Goal: Check status: Check status

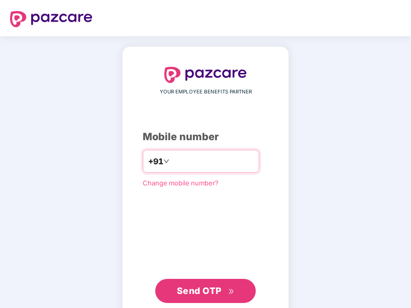
click at [223, 160] on input "number" at bounding box center [212, 161] width 82 height 16
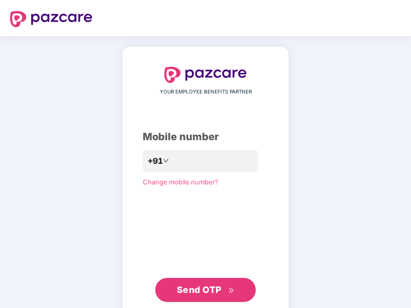
click at [236, 200] on div "**********" at bounding box center [206, 184] width 126 height 235
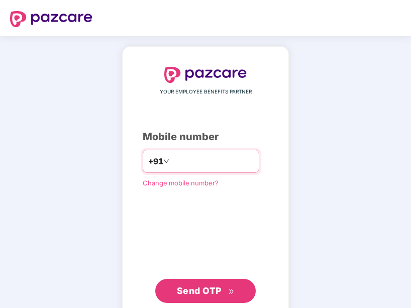
click at [254, 166] on input "**********" at bounding box center [212, 161] width 82 height 16
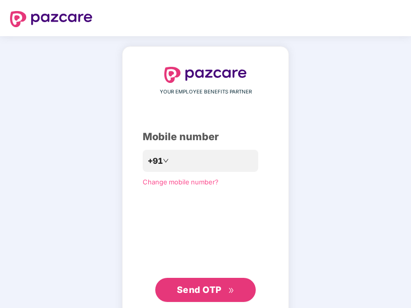
click at [169, 210] on div "**********" at bounding box center [206, 184] width 126 height 235
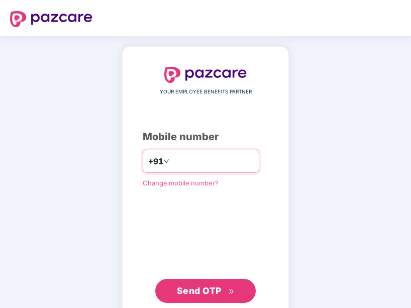
click at [232, 161] on input "**********" at bounding box center [212, 161] width 82 height 16
type input "*"
click at [190, 162] on input "number" at bounding box center [212, 161] width 82 height 16
type input "**********"
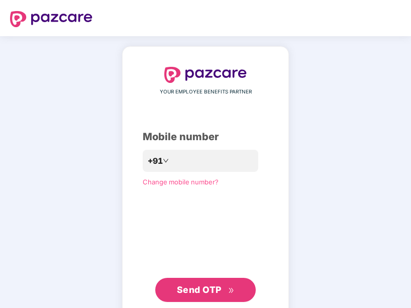
click at [200, 295] on span "Send OTP" at bounding box center [206, 290] width 58 height 14
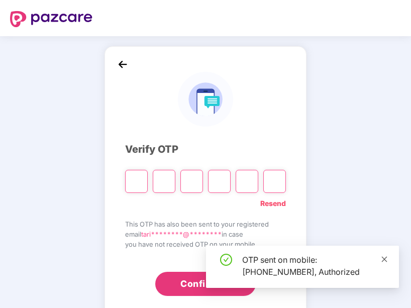
click at [386, 259] on icon "close" at bounding box center [384, 259] width 7 height 7
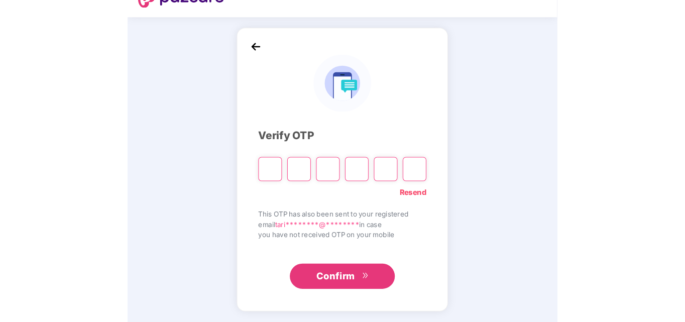
scroll to position [6, 0]
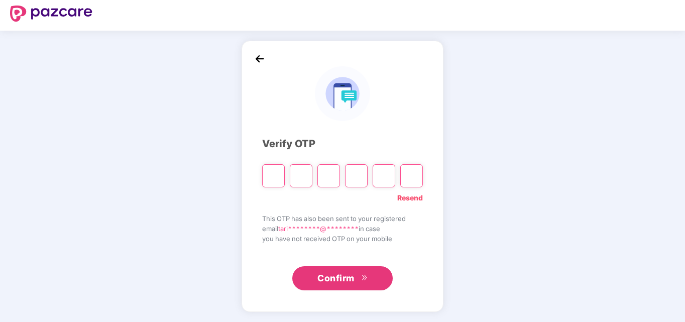
click at [408, 200] on link "Resend" at bounding box center [410, 197] width 26 height 11
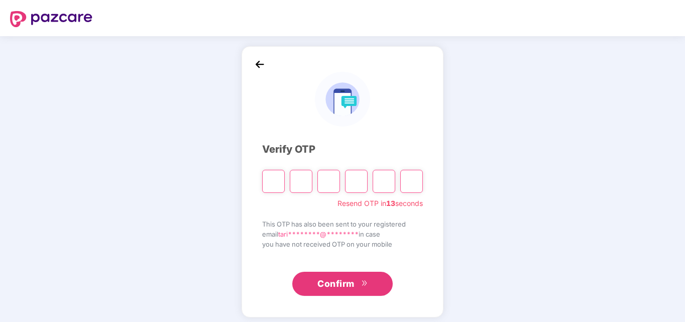
click at [277, 184] on input "Please enter verification code. Digit 1" at bounding box center [273, 181] width 23 height 23
type input "*"
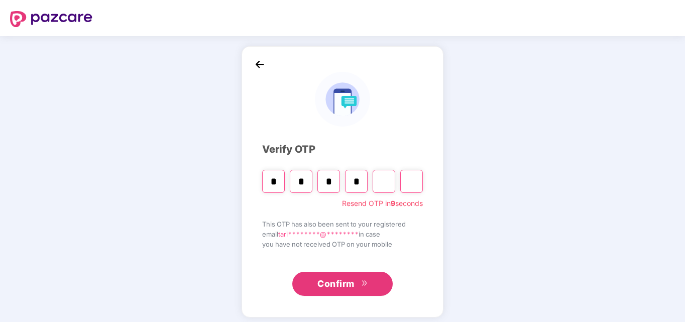
type input "*"
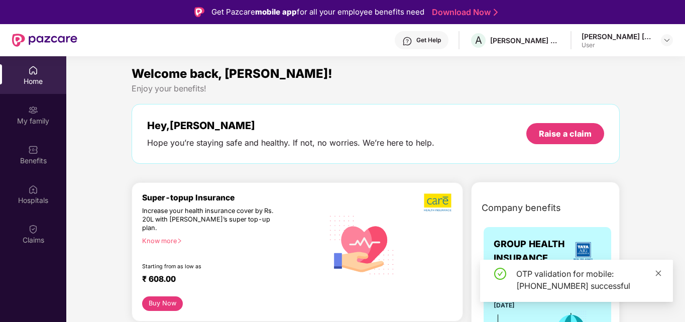
click at [660, 273] on icon "close" at bounding box center [658, 273] width 7 height 7
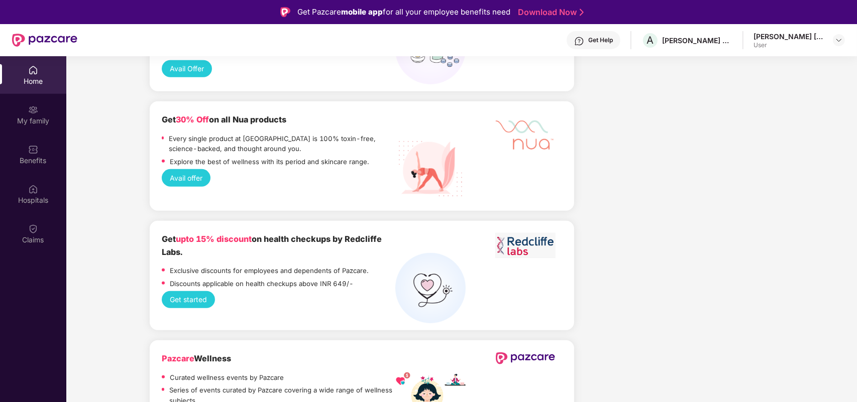
scroll to position [414, 0]
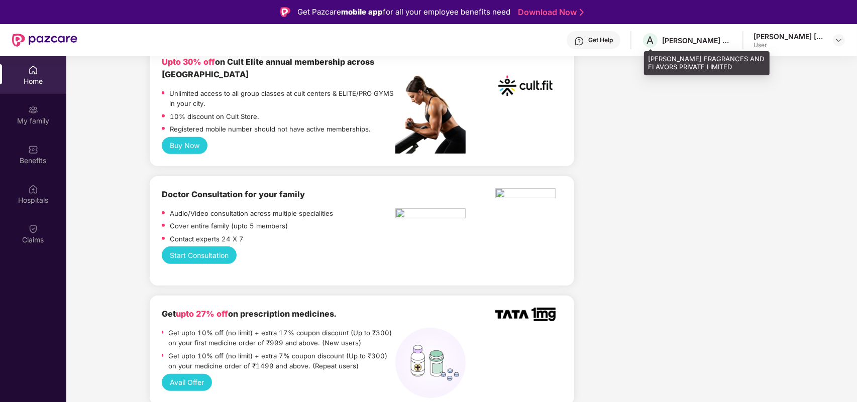
click at [684, 36] on div "[PERSON_NAME] FRAGRANCES AND FLAVORS PRIVATE LIMITED" at bounding box center [697, 41] width 70 height 10
click at [684, 38] on img at bounding box center [839, 40] width 8 height 8
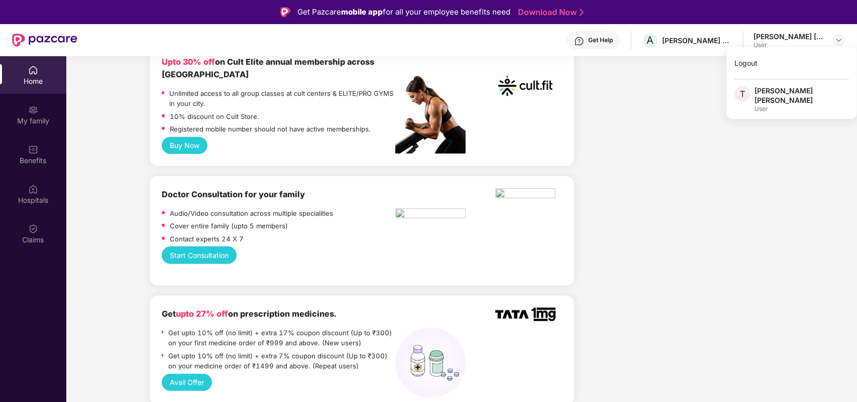
click at [684, 105] on div "User" at bounding box center [801, 109] width 94 height 8
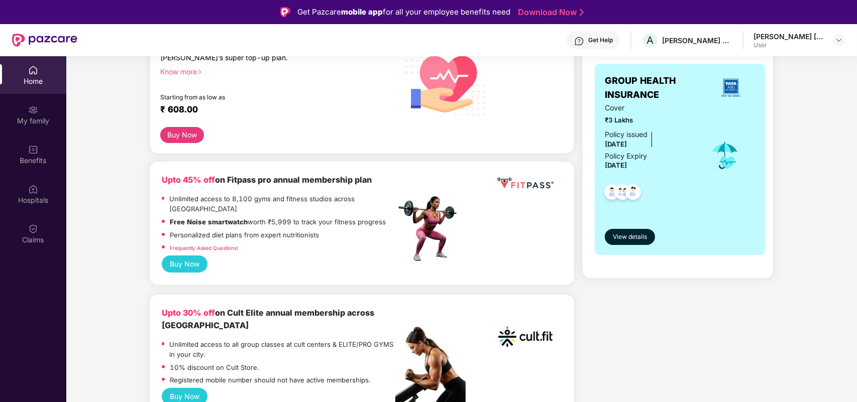
scroll to position [0, 0]
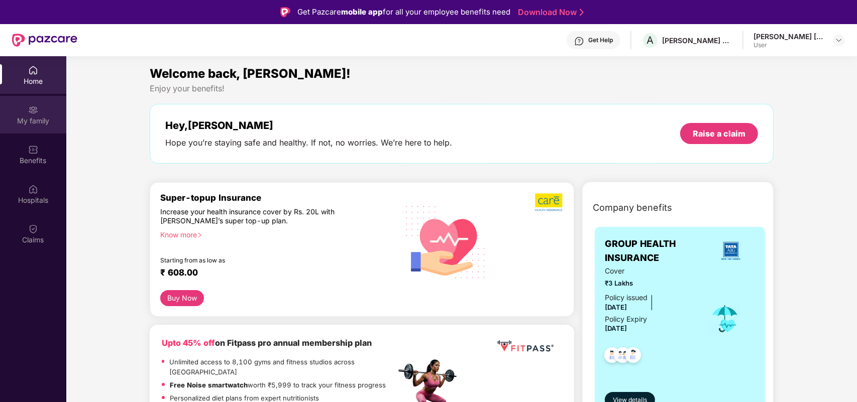
click at [43, 110] on div "My family" at bounding box center [33, 115] width 66 height 38
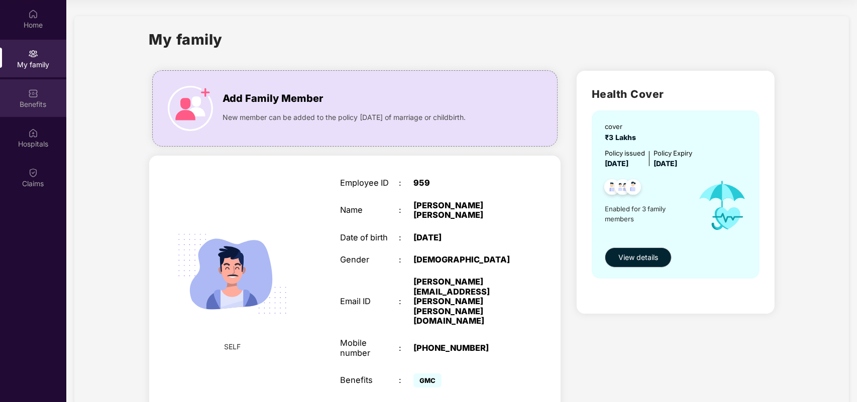
click at [18, 101] on div "Benefits" at bounding box center [33, 104] width 66 height 10
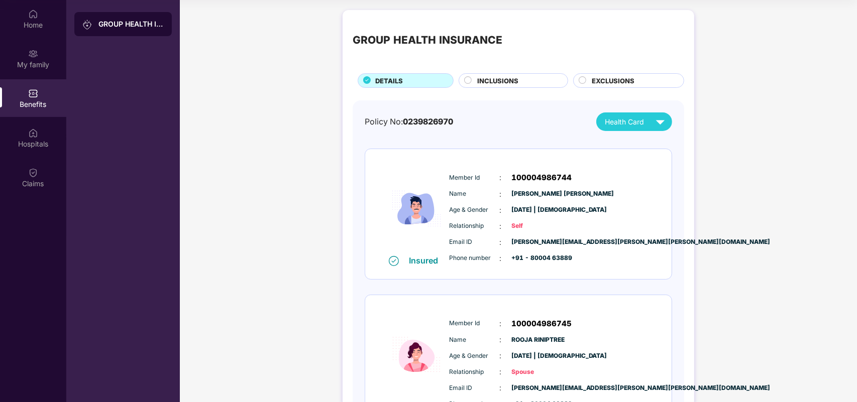
click at [491, 77] on span "INCLUSIONS" at bounding box center [497, 81] width 41 height 10
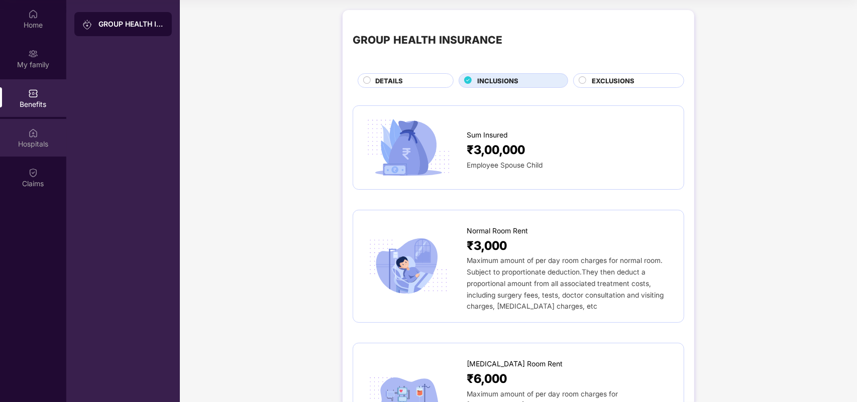
click at [27, 142] on div "Hospitals" at bounding box center [33, 144] width 66 height 10
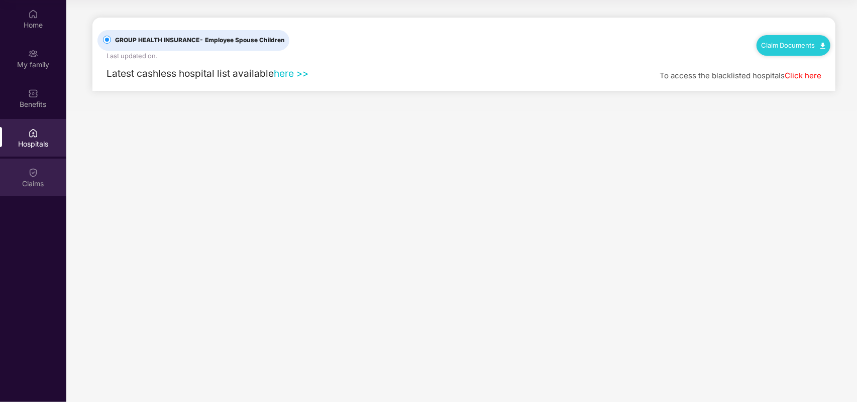
click at [29, 172] on img at bounding box center [33, 173] width 10 height 10
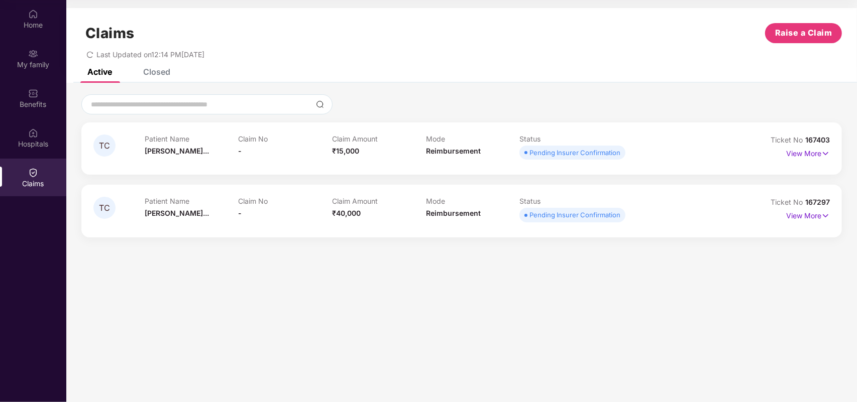
click at [665, 146] on div "Patient Name [PERSON_NAME]... Claim No - Claim Amount ₹15,000 Mode Reimbursemen…" at bounding box center [426, 149] width 562 height 28
click at [684, 149] on p "View More" at bounding box center [808, 153] width 44 height 14
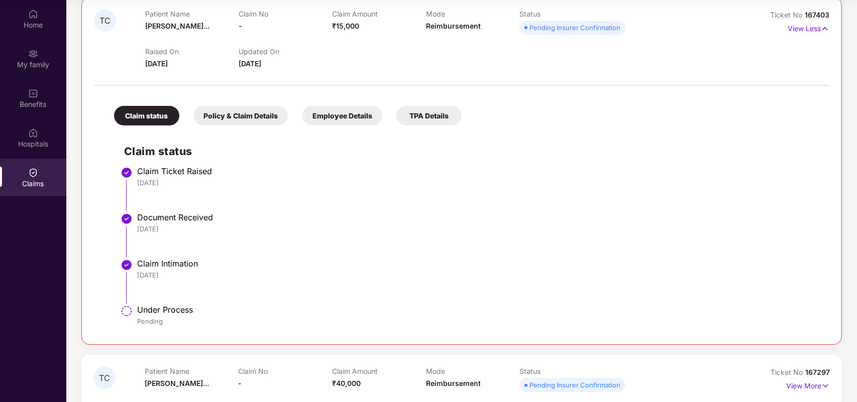
scroll to position [141, 0]
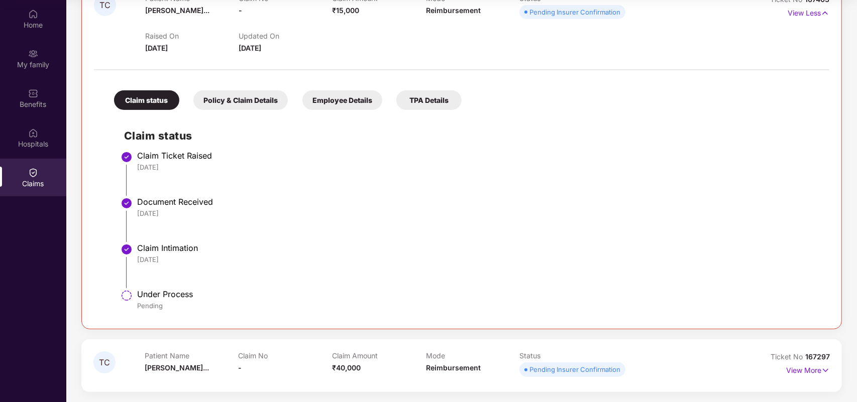
click at [261, 96] on div "Policy & Claim Details" at bounding box center [240, 100] width 94 height 20
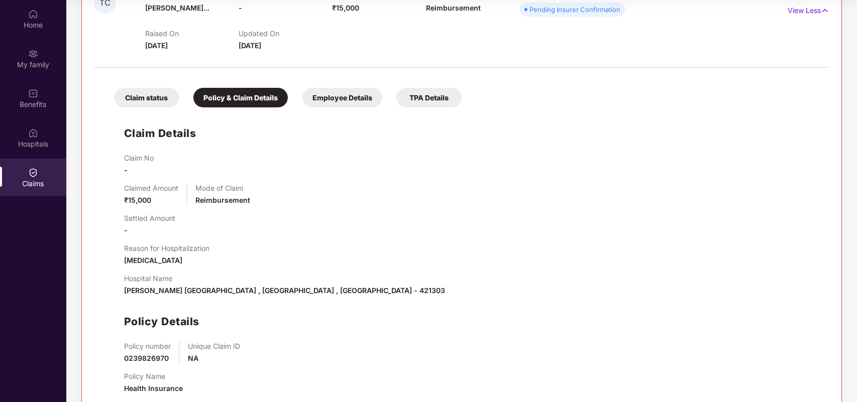
scroll to position [103, 0]
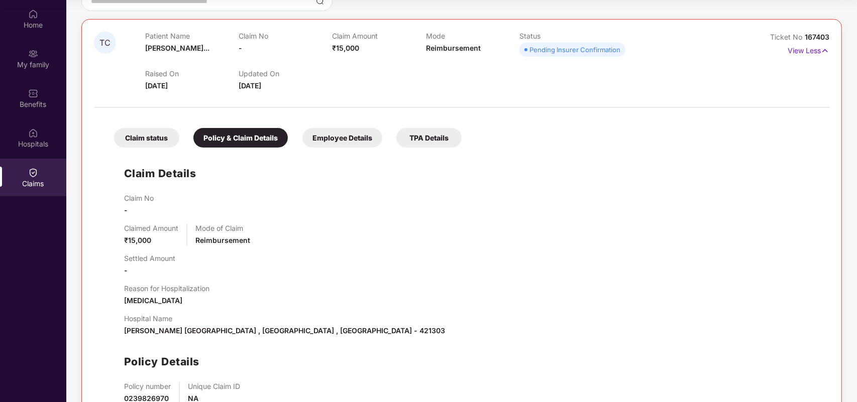
click at [344, 137] on div "Employee Details" at bounding box center [342, 138] width 80 height 20
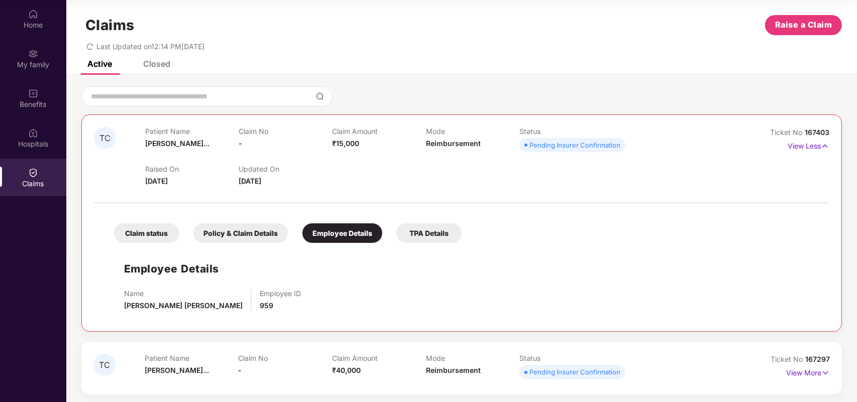
scroll to position [11, 0]
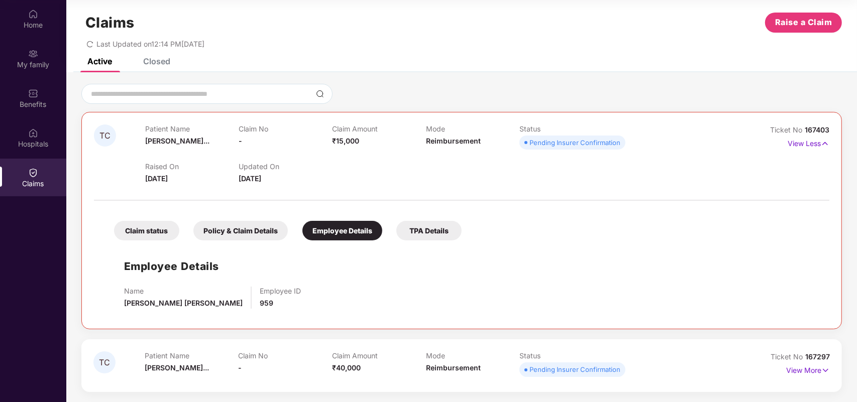
click at [427, 230] on div "TPA Details" at bounding box center [428, 231] width 65 height 20
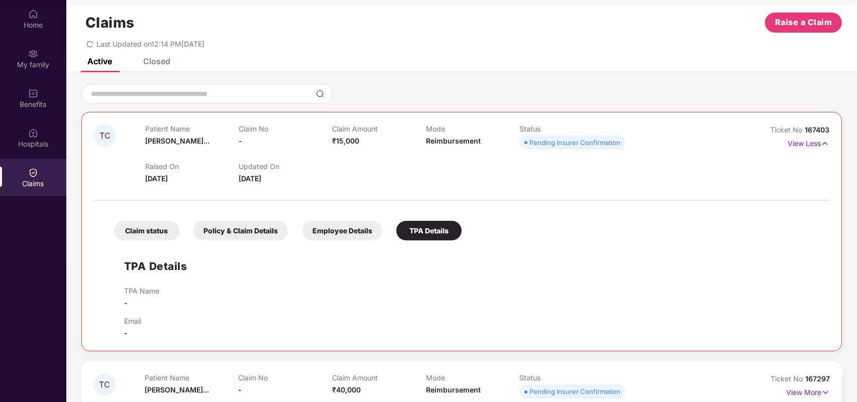
scroll to position [33, 0]
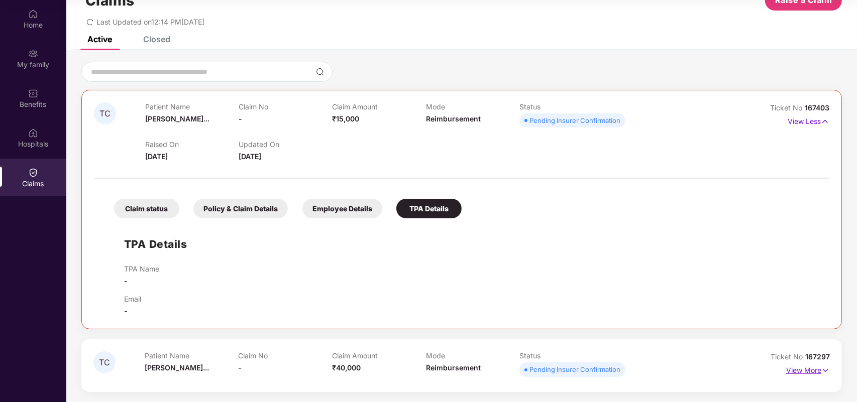
click at [684, 321] on img at bounding box center [825, 370] width 9 height 11
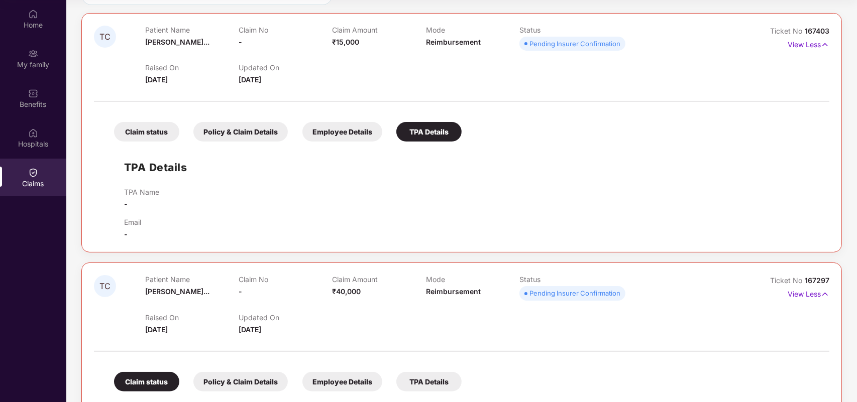
scroll to position [251, 0]
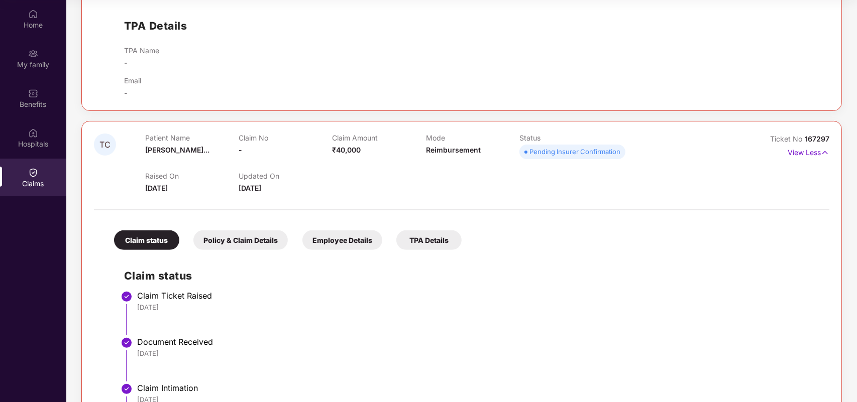
click at [234, 234] on div "Policy & Claim Details" at bounding box center [240, 240] width 94 height 20
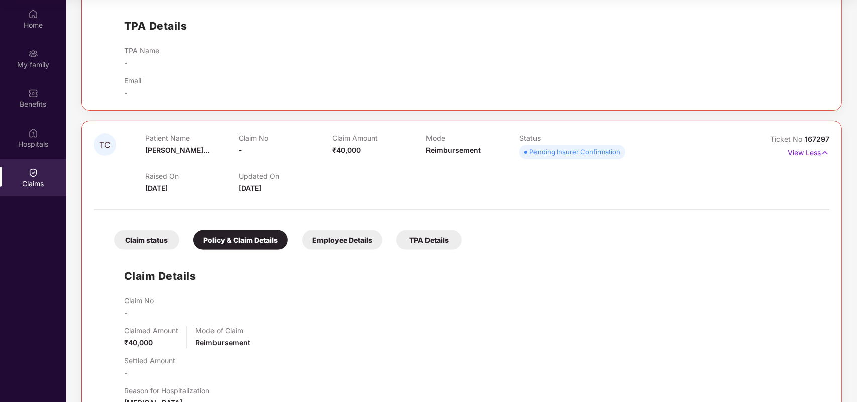
click at [122, 231] on div "Claim status" at bounding box center [146, 240] width 65 height 20
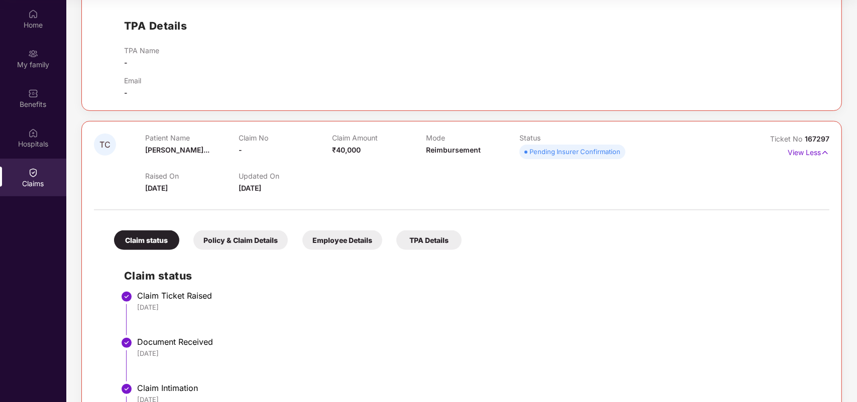
click at [339, 240] on div "Employee Details" at bounding box center [342, 240] width 80 height 20
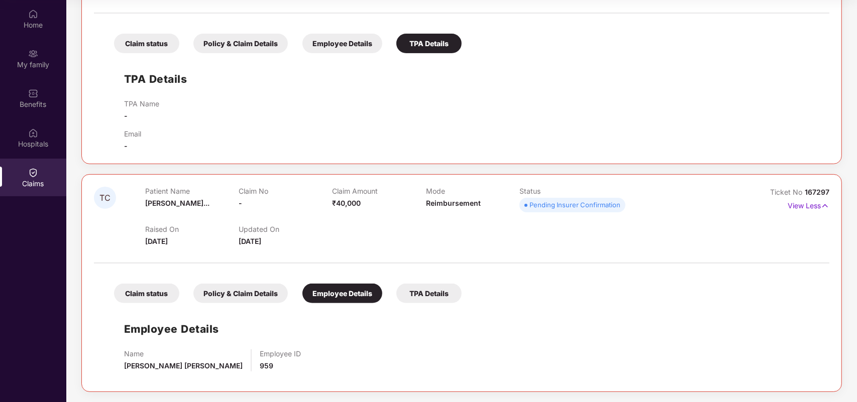
click at [431, 296] on div "TPA Details" at bounding box center [428, 294] width 65 height 20
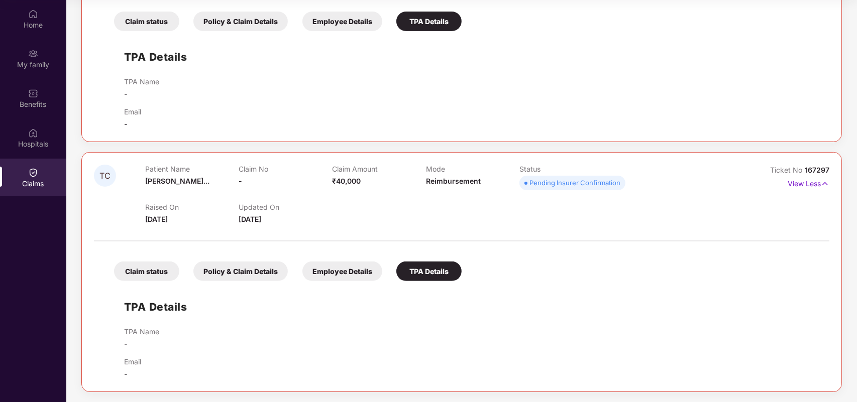
click at [144, 270] on div "Claim status" at bounding box center [146, 272] width 65 height 20
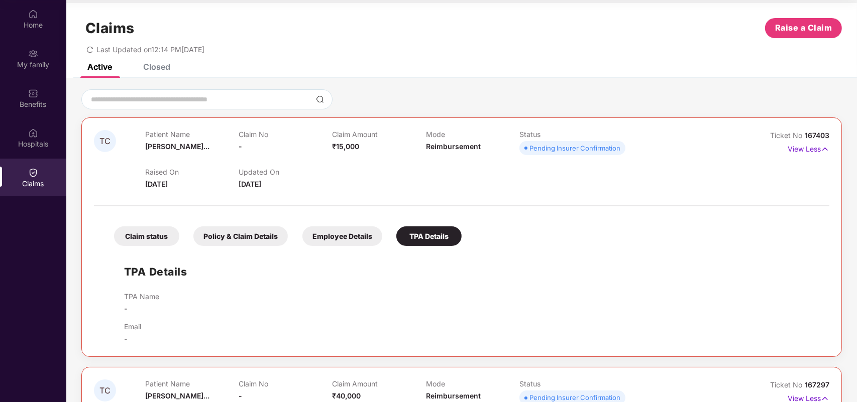
scroll to position [0, 0]
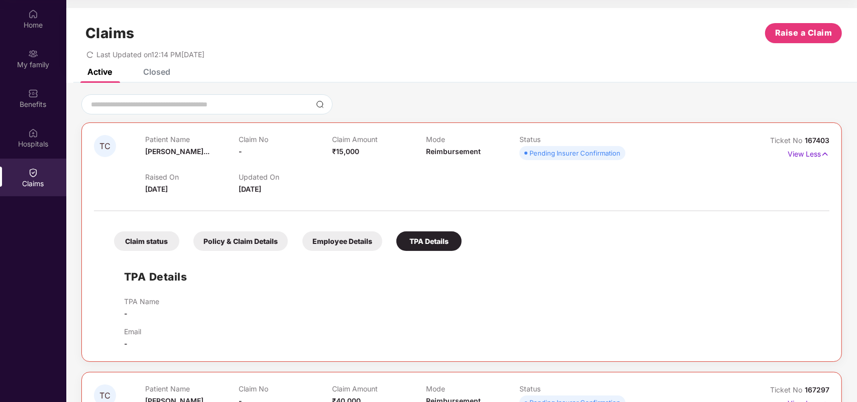
click at [159, 66] on div "Claims Raise a Claim Last Updated on 12:14 PM[DATE]" at bounding box center [461, 38] width 790 height 61
click at [161, 66] on div "Claims Raise a Claim Last Updated on 12:14 PM[DATE]" at bounding box center [461, 38] width 790 height 61
click at [161, 71] on div "Closed" at bounding box center [156, 72] width 27 height 10
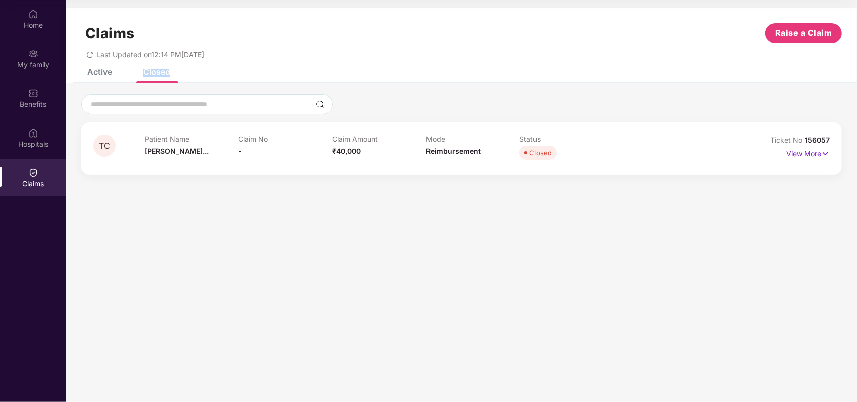
click at [161, 71] on div "Closed" at bounding box center [156, 72] width 27 height 10
click at [684, 156] on p "View More" at bounding box center [808, 153] width 44 height 14
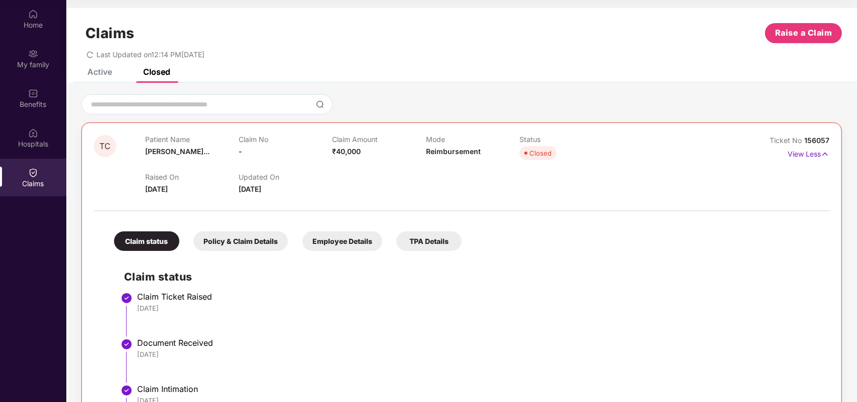
click at [578, 303] on div "Claim Ticket Raised [DATE]" at bounding box center [478, 302] width 682 height 21
click at [241, 231] on div "Policy & Claim Details" at bounding box center [240, 241] width 94 height 20
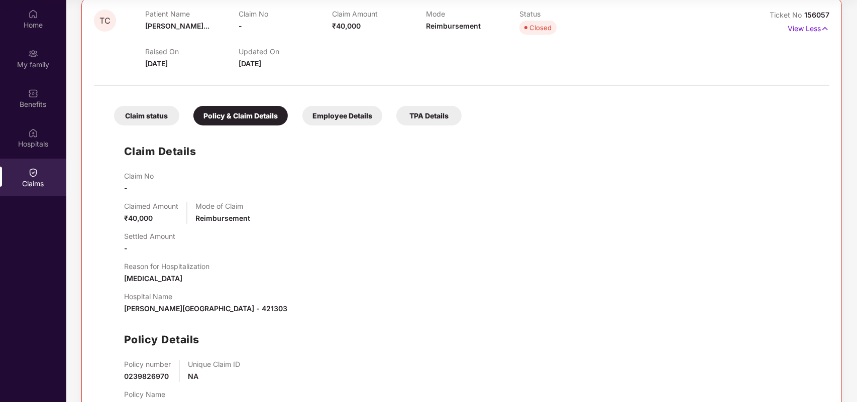
scroll to position [103, 0]
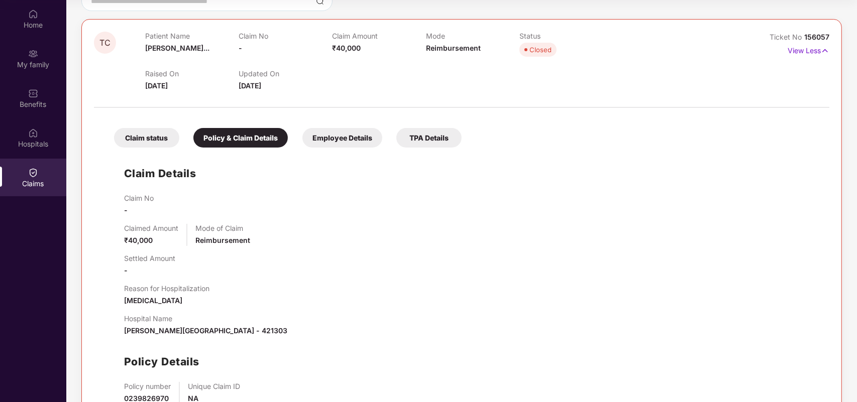
click at [343, 135] on div "Employee Details" at bounding box center [342, 138] width 80 height 20
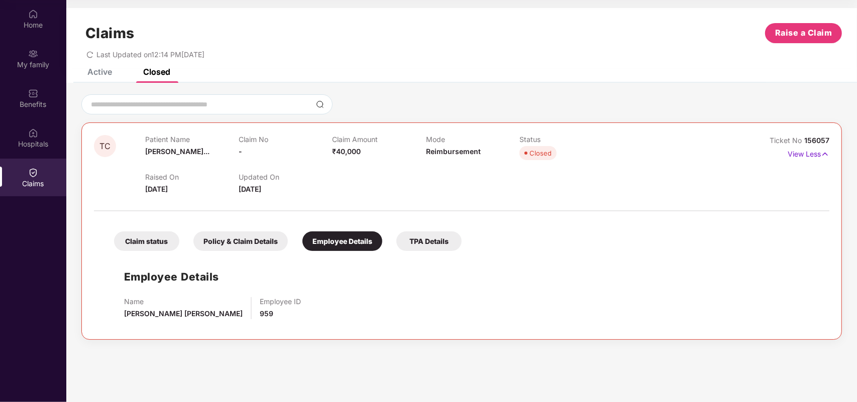
click at [422, 243] on div "TPA Details" at bounding box center [428, 241] width 65 height 20
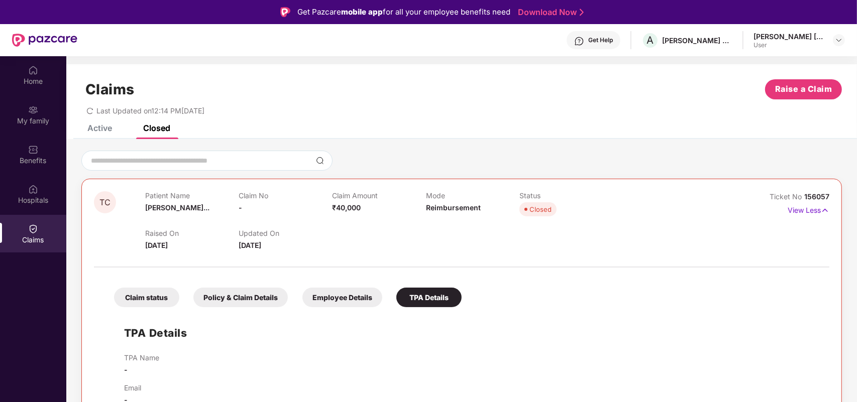
click at [101, 129] on div "Active" at bounding box center [99, 128] width 25 height 10
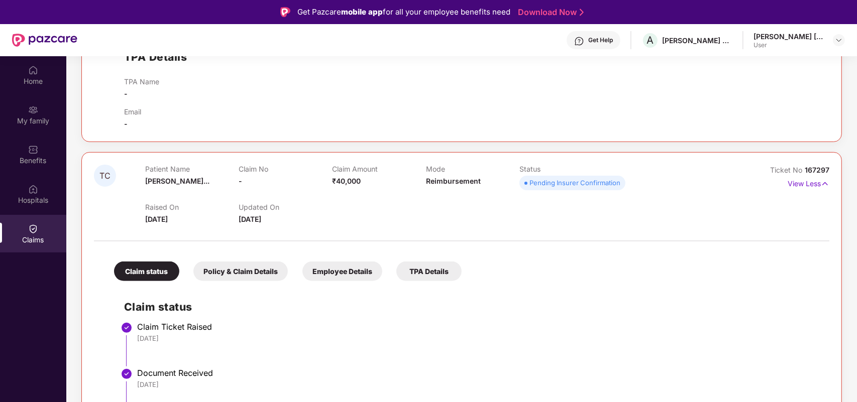
scroll to position [314, 0]
